Goal: Transaction & Acquisition: Purchase product/service

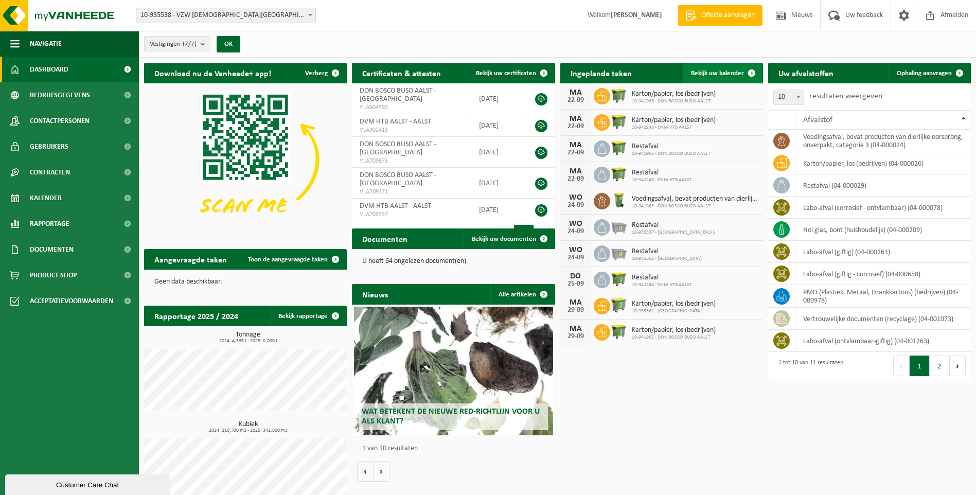
click at [724, 73] on span "Bekijk uw kalender" at bounding box center [717, 73] width 53 height 7
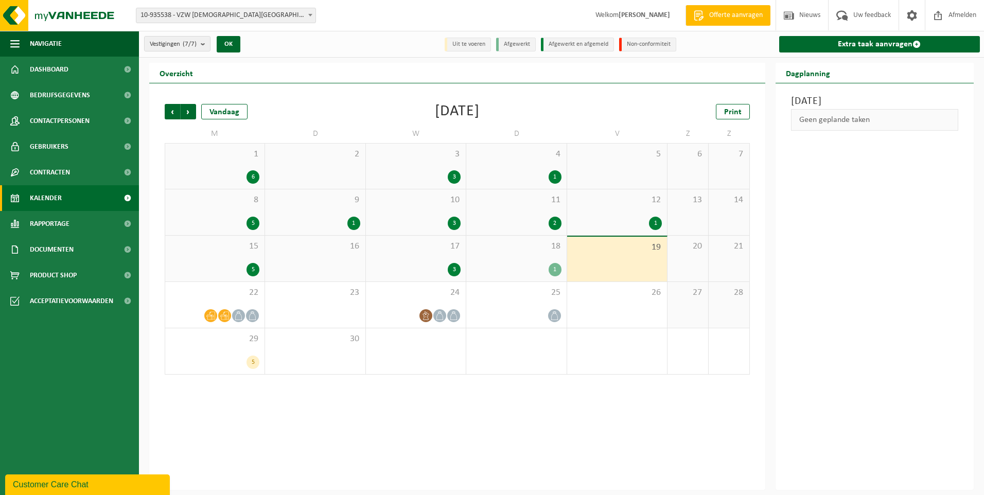
click at [206, 265] on div "5" at bounding box center [214, 269] width 89 height 13
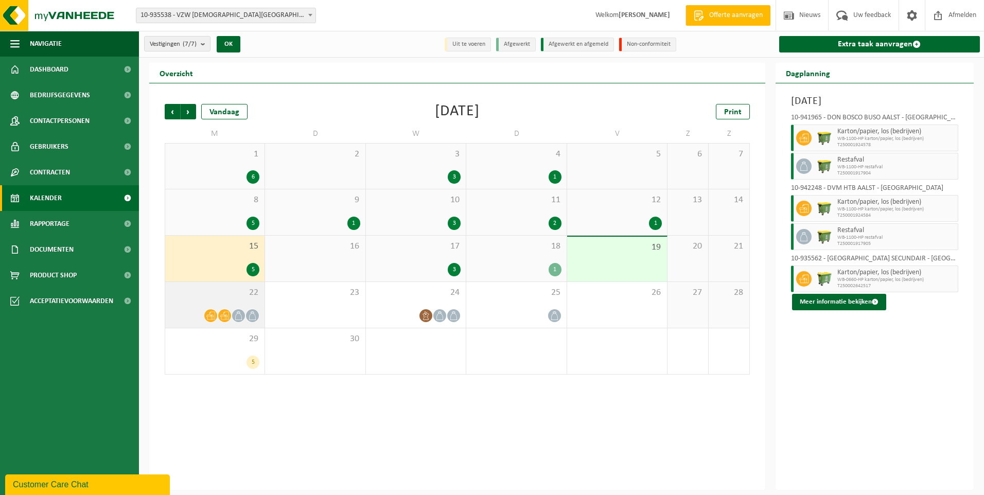
click at [170, 300] on div "22" at bounding box center [214, 305] width 99 height 46
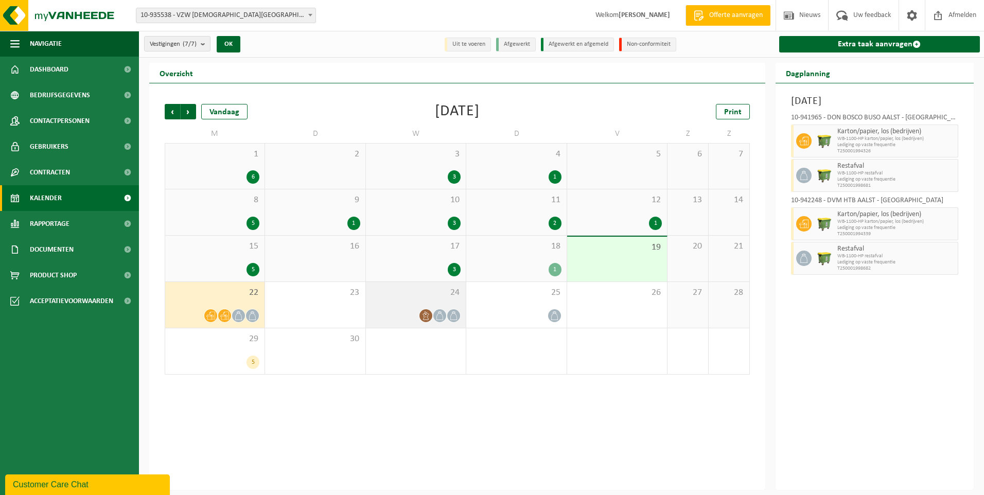
click at [404, 296] on span "24" at bounding box center [416, 292] width 90 height 11
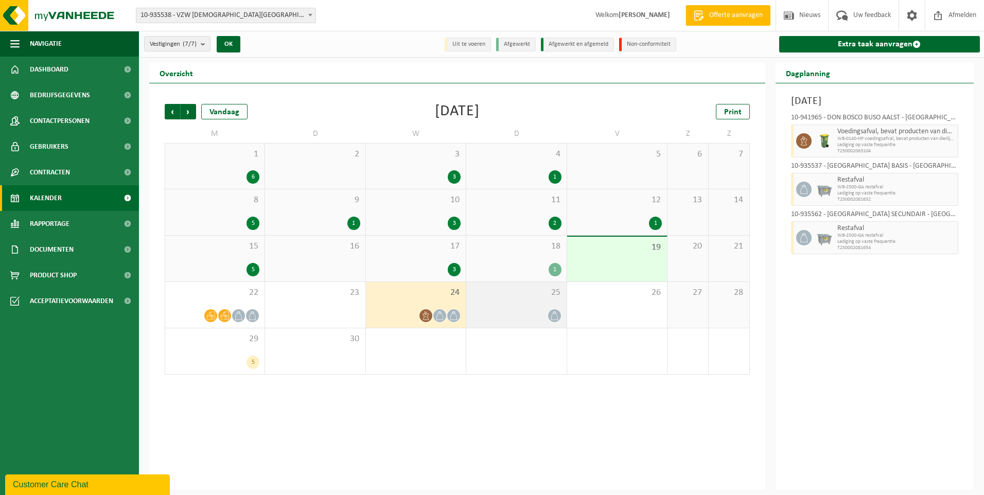
click at [492, 297] on span "25" at bounding box center [516, 292] width 90 height 11
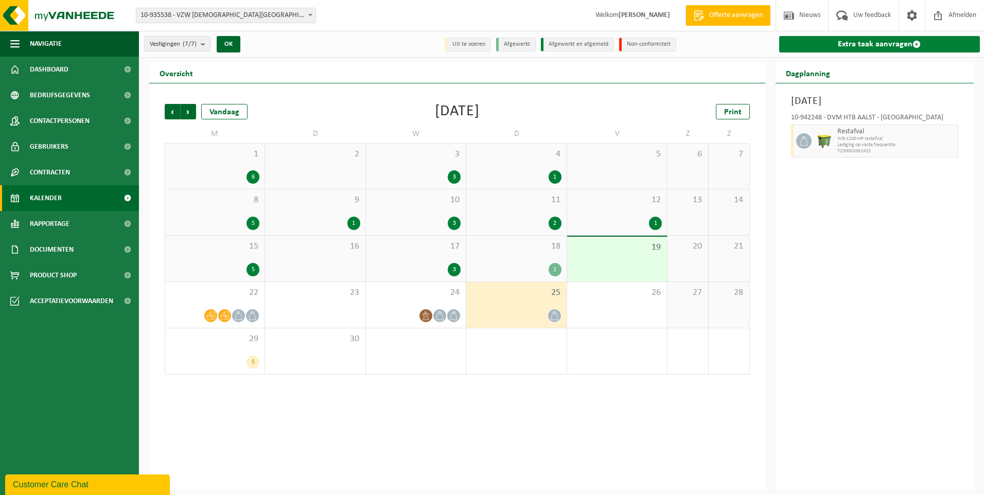
click at [854, 37] on link "Extra taak aanvragen" at bounding box center [879, 44] width 201 height 16
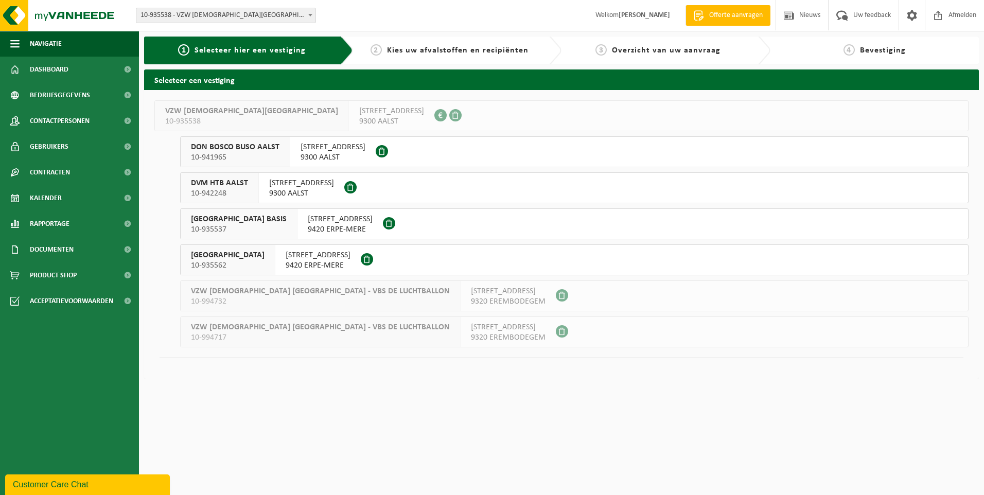
click at [243, 266] on span "10-935562" at bounding box center [228, 265] width 74 height 10
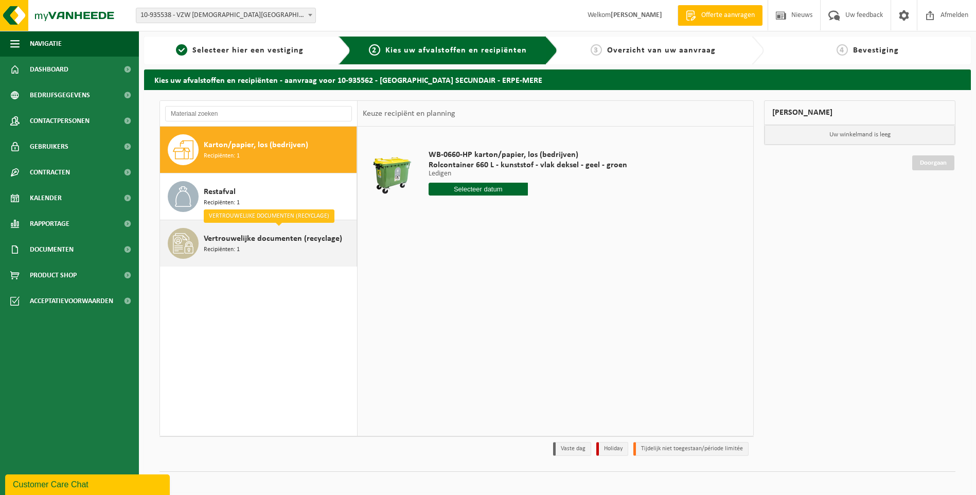
click at [255, 241] on span "Vertrouwelijke documenten (recyclage)" at bounding box center [273, 239] width 138 height 12
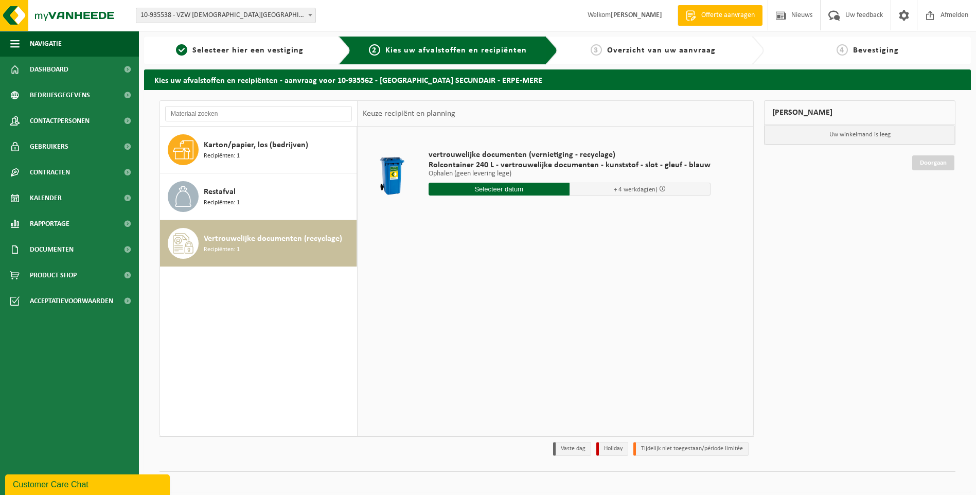
click at [510, 190] on input "text" at bounding box center [499, 189] width 141 height 13
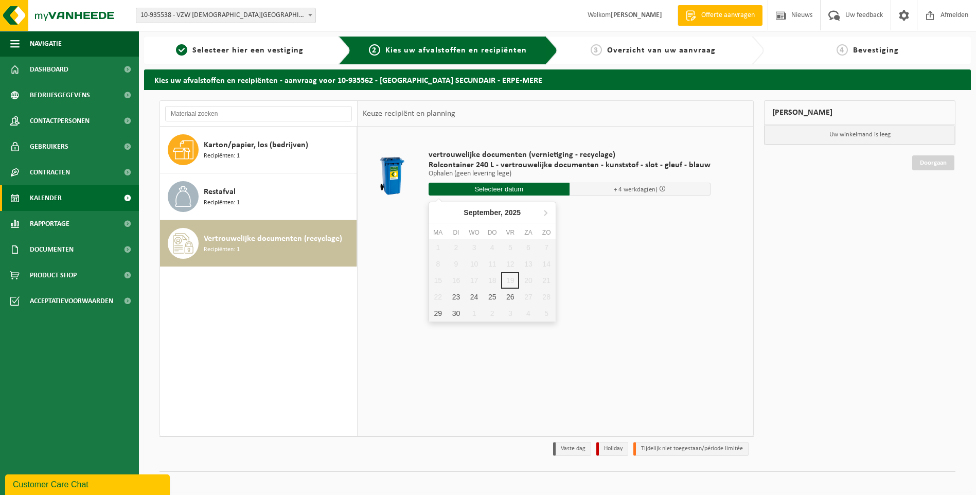
click at [51, 192] on span "Kalender" at bounding box center [46, 198] width 32 height 26
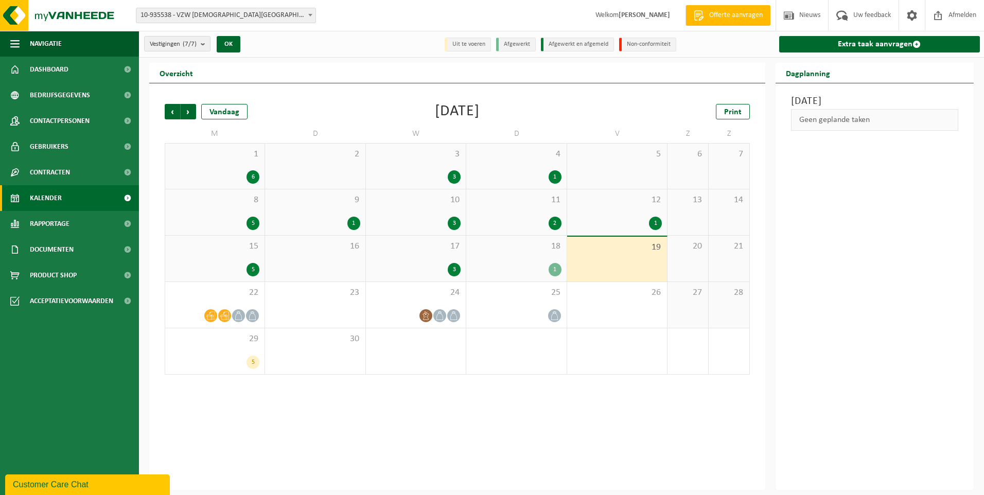
click at [601, 219] on div "1" at bounding box center [617, 223] width 90 height 13
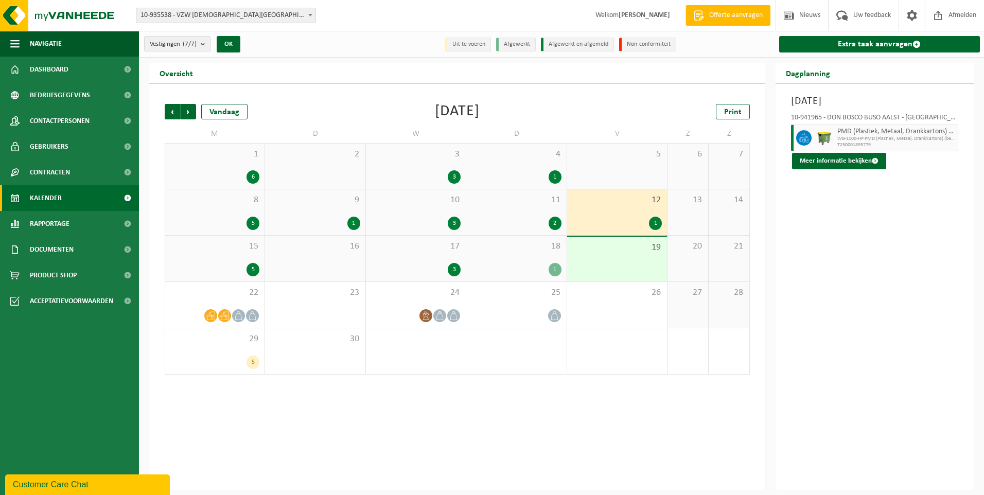
click at [230, 254] on div "15 5" at bounding box center [214, 259] width 99 height 46
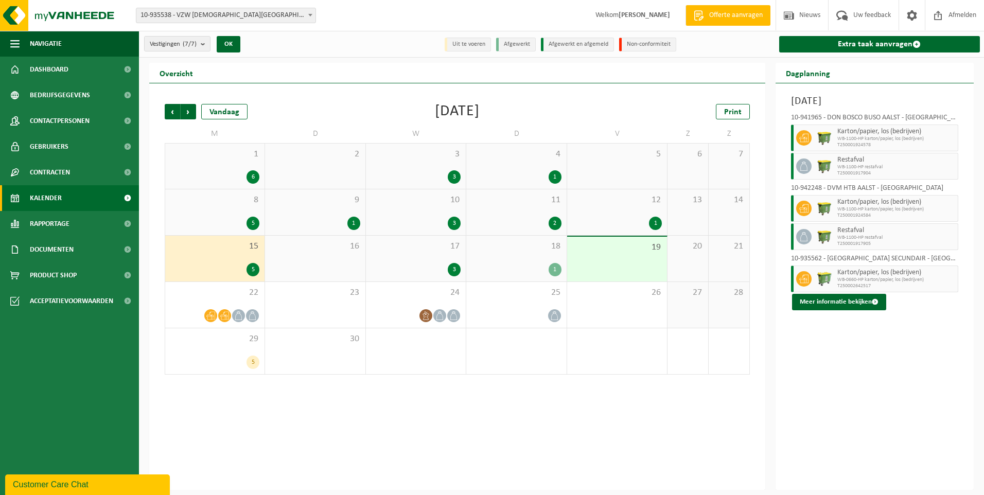
click at [422, 260] on div "17 3" at bounding box center [416, 259] width 100 height 46
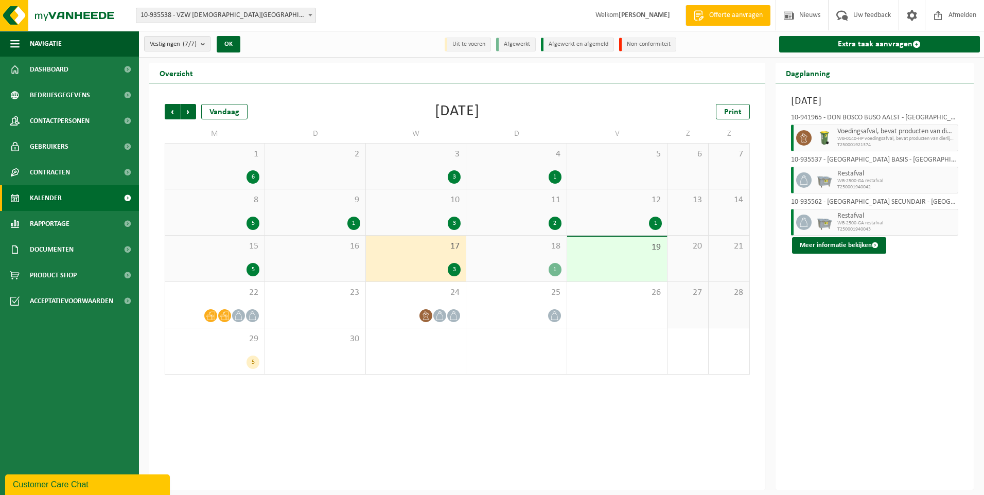
click at [226, 210] on div "8 5" at bounding box center [214, 212] width 99 height 46
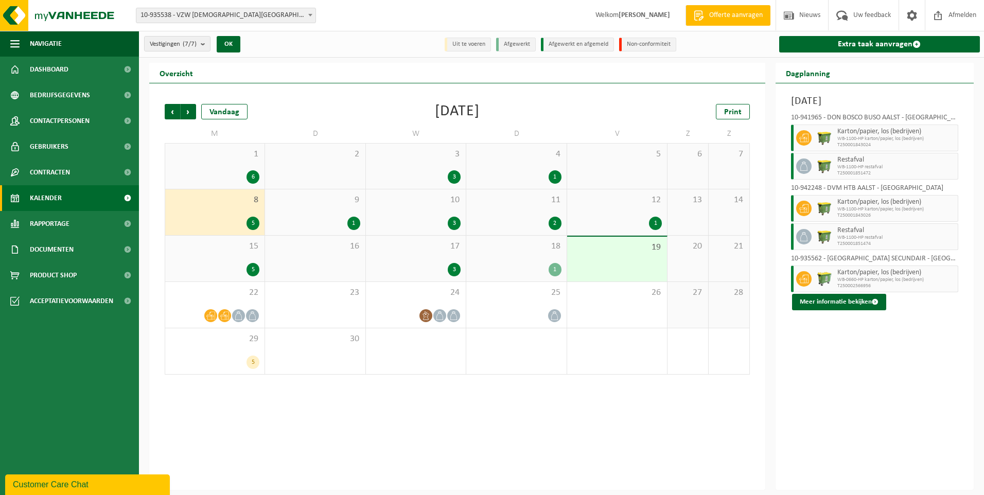
click at [312, 212] on div "9 1" at bounding box center [315, 212] width 100 height 46
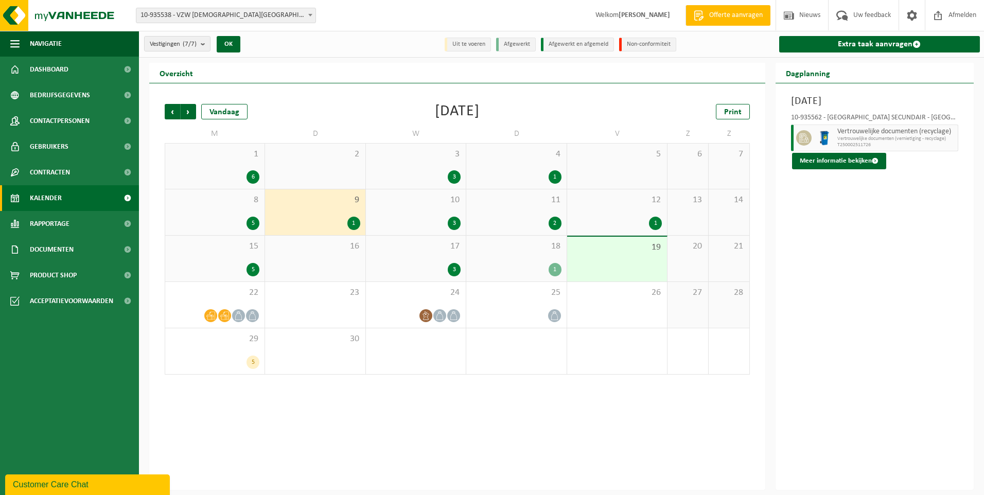
click at [404, 214] on div "10 3" at bounding box center [416, 212] width 100 height 46
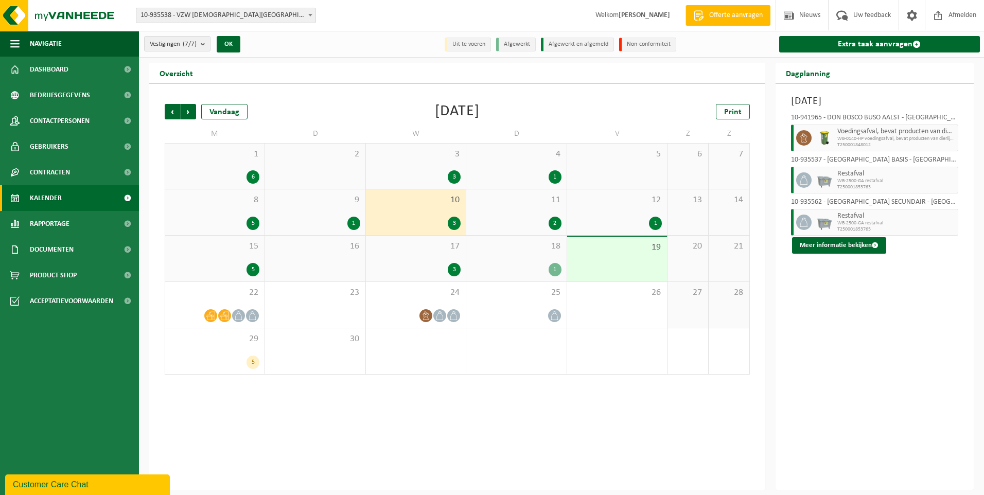
click at [502, 207] on div "11 2" at bounding box center [516, 212] width 100 height 46
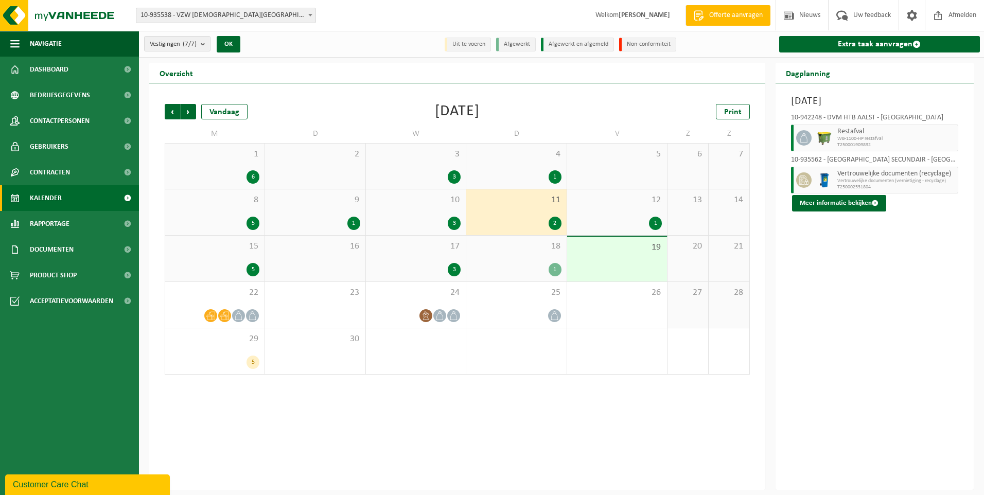
click at [597, 206] on div "12 1" at bounding box center [617, 212] width 100 height 46
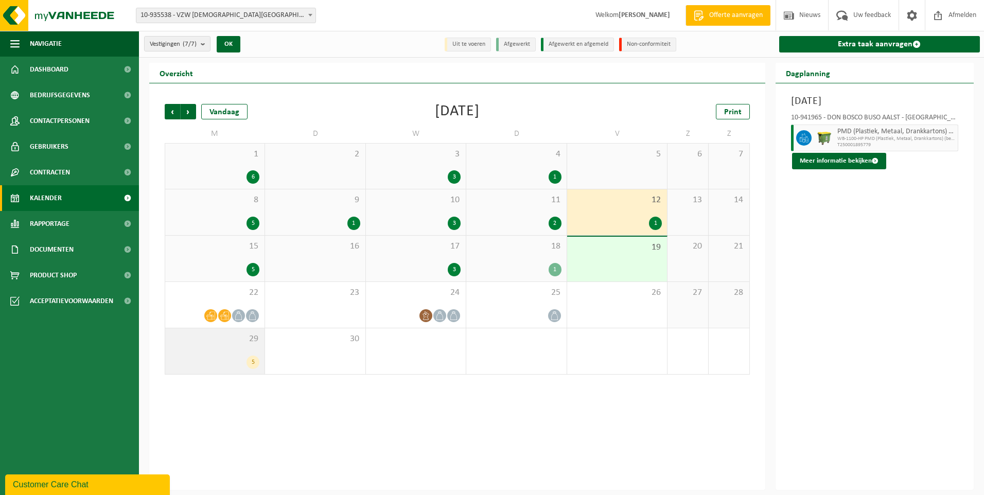
click at [217, 357] on div "5" at bounding box center [214, 362] width 89 height 13
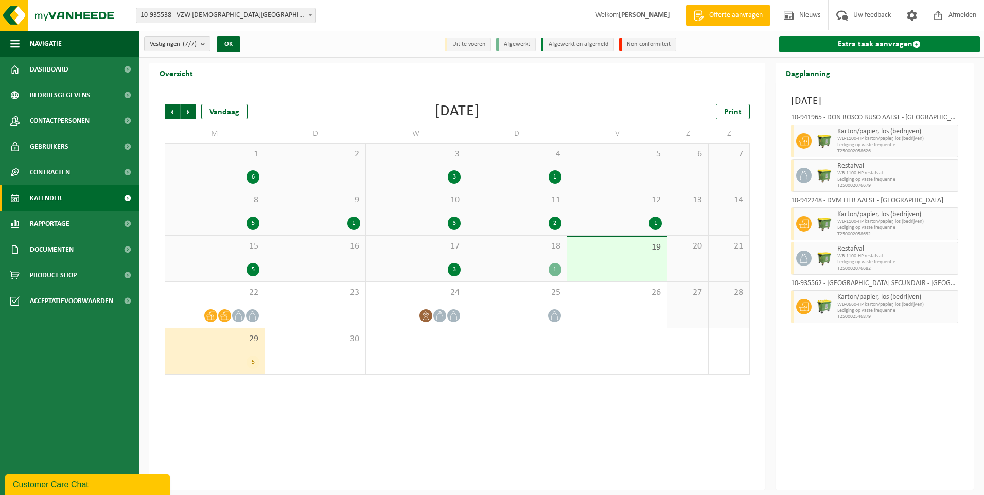
click at [878, 42] on link "Extra taak aanvragen" at bounding box center [879, 44] width 201 height 16
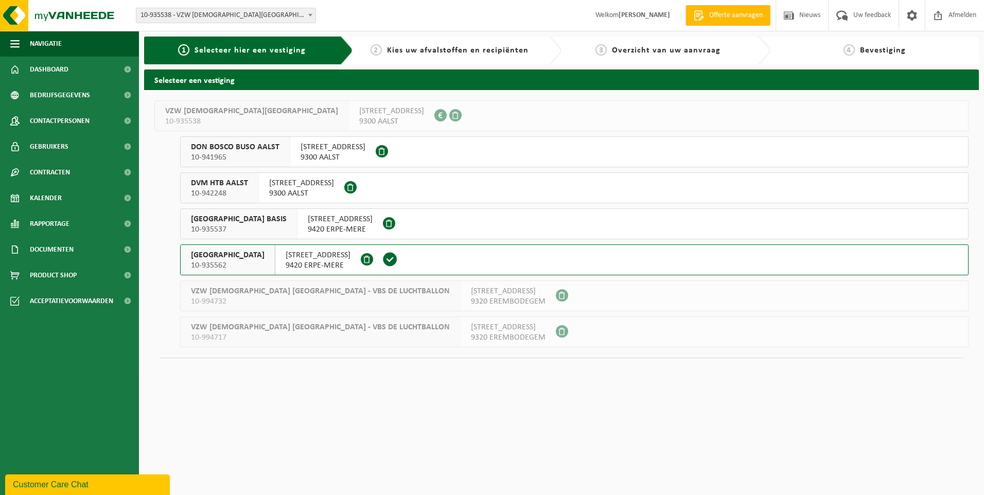
click at [345, 259] on span "KLOOSTERSTRAAT 31" at bounding box center [318, 255] width 65 height 10
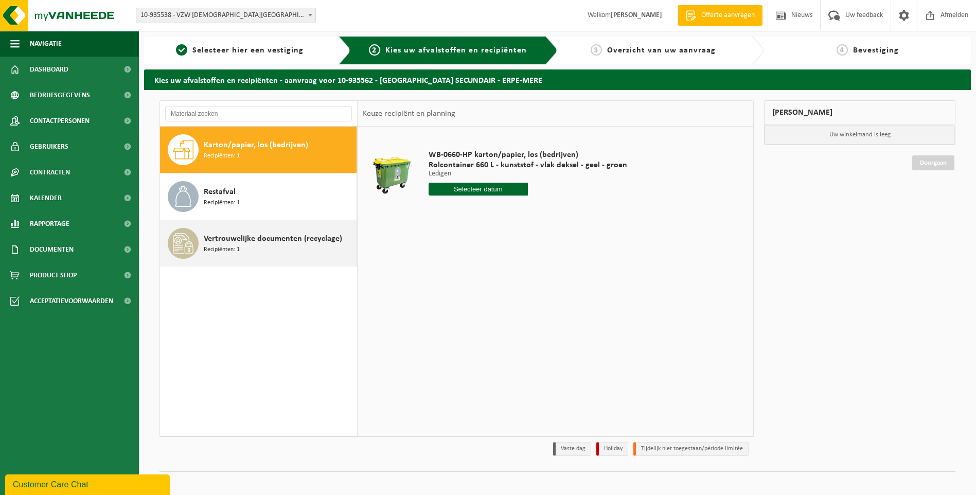
click at [245, 248] on div "Vertrouwelijke documenten (recyclage) Recipiënten: 1" at bounding box center [279, 243] width 150 height 31
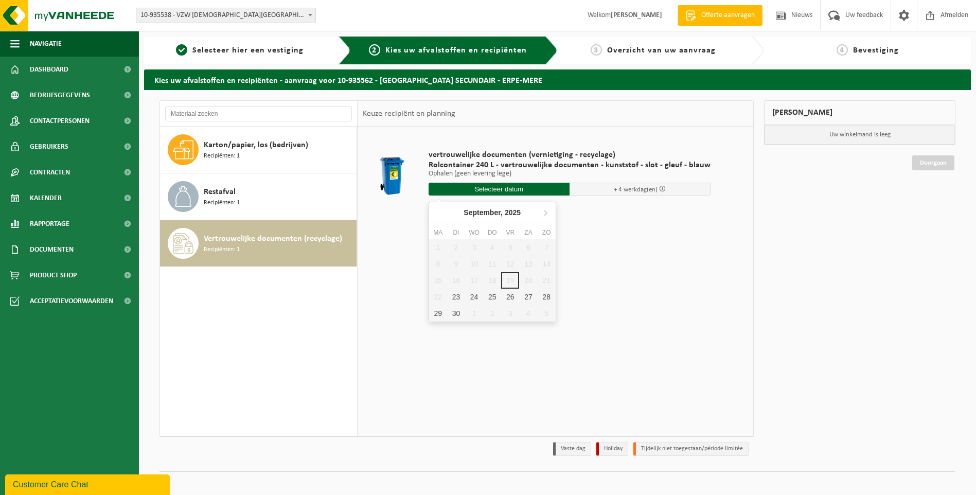
click at [491, 190] on input "text" at bounding box center [499, 189] width 141 height 13
click at [457, 312] on div "30" at bounding box center [456, 313] width 18 height 16
type input "Van 2025-09-30"
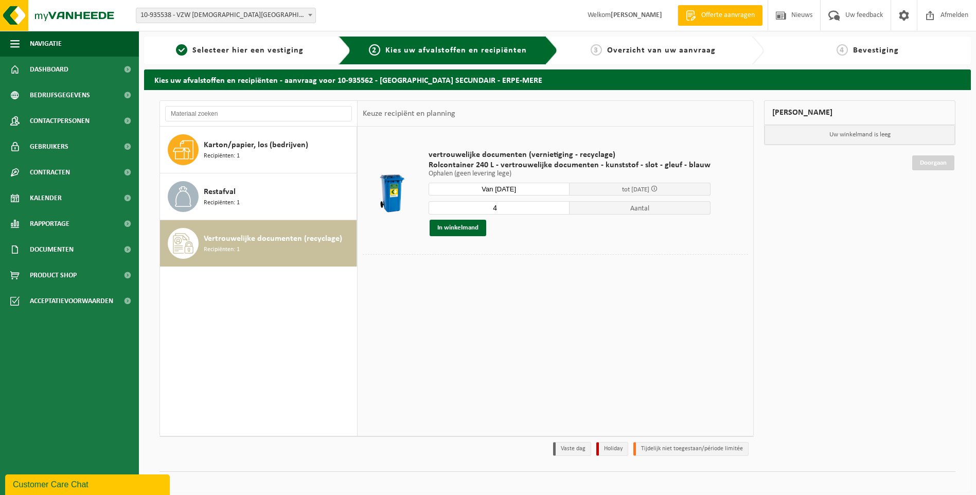
type input "4"
click at [556, 206] on input "4" at bounding box center [499, 207] width 141 height 13
click at [454, 225] on button "In winkelmand" at bounding box center [458, 228] width 57 height 16
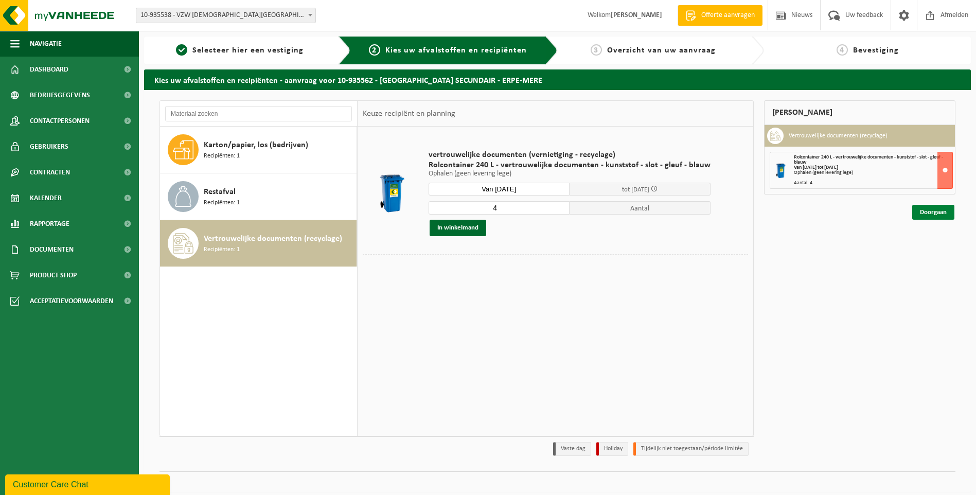
click at [932, 210] on link "Doorgaan" at bounding box center [934, 212] width 42 height 15
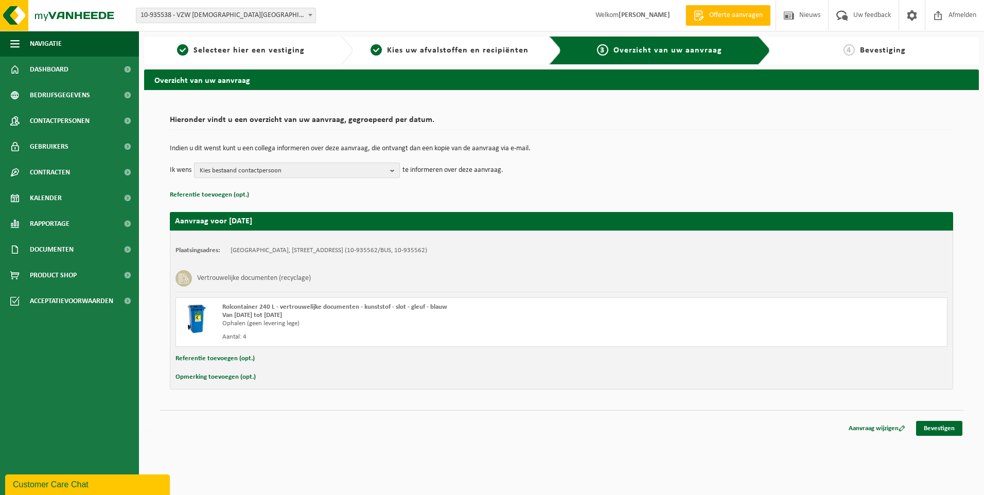
click at [394, 173] on b "button" at bounding box center [394, 170] width 9 height 14
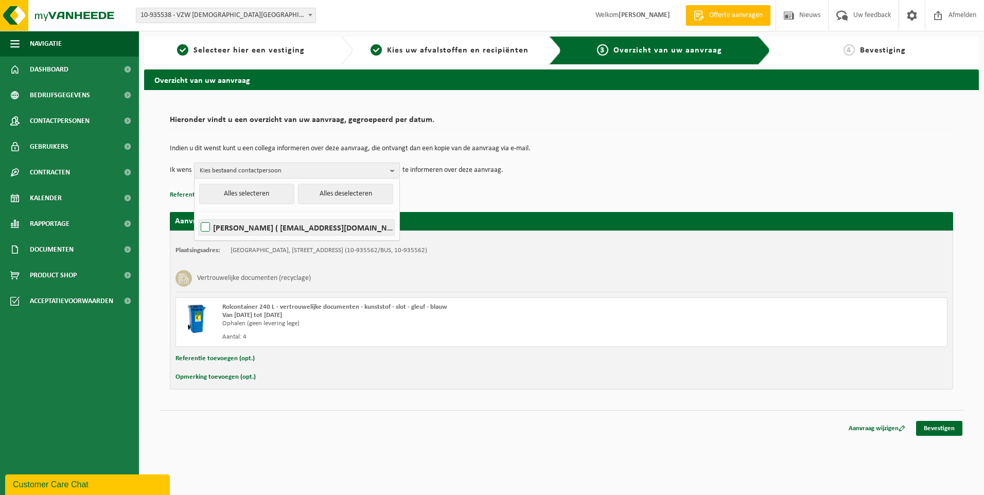
click at [208, 226] on label "TINEKE DRIESSCHE ( tineke.vandriessche@sintjozefschoolmere.be )" at bounding box center [297, 227] width 196 height 15
click at [197, 215] on input "TINEKE DRIESSCHE ( tineke.vandriessche@sintjozefschoolmere.be )" at bounding box center [197, 214] width 1 height 1
checkbox input "true"
click at [940, 423] on link "Bevestigen" at bounding box center [939, 428] width 46 height 15
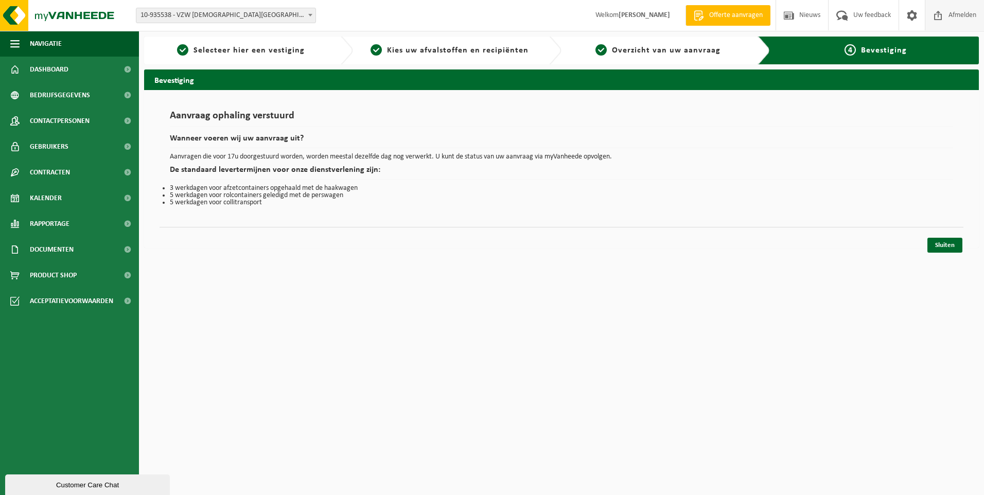
click at [958, 17] on span "Afmelden" at bounding box center [962, 15] width 33 height 30
